Goal: Complete application form

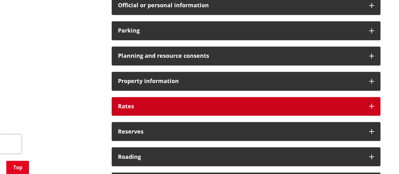
click at [197, 107] on h3 "Rates" at bounding box center [240, 106] width 245 height 6
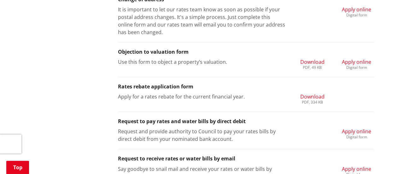
scroll to position [757, 0]
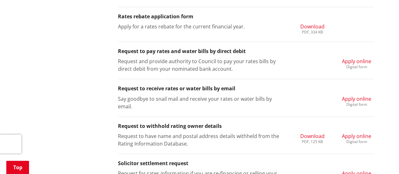
click at [342, 101] on span "Apply online" at bounding box center [356, 98] width 29 height 7
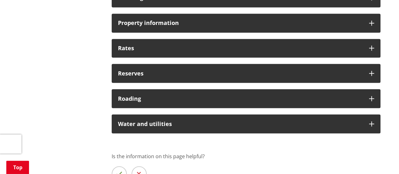
scroll to position [521, 0]
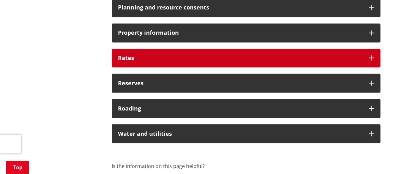
click at [260, 59] on h3 "Rates" at bounding box center [240, 58] width 245 height 6
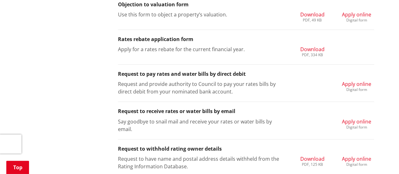
scroll to position [742, 0]
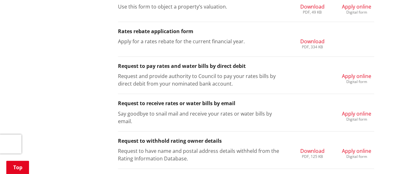
click at [358, 69] on li "Request to pay rates and water bills by direct debit Request and provide author…" at bounding box center [246, 75] width 256 height 37
click at [364, 78] on span "Apply online" at bounding box center [356, 76] width 29 height 7
